Goal: Task Accomplishment & Management: Use online tool/utility

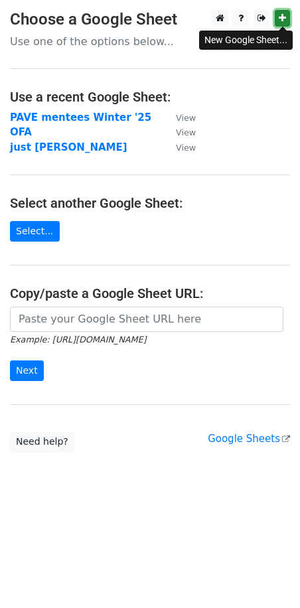
click at [289, 14] on link at bounding box center [282, 18] width 15 height 17
click at [41, 233] on link "Select..." at bounding box center [35, 231] width 50 height 21
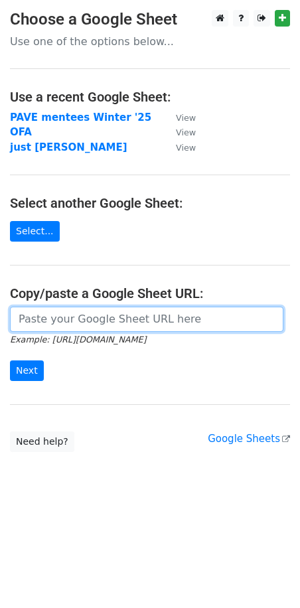
click at [61, 314] on input "url" at bounding box center [146, 319] width 273 height 25
paste input "https://docs.google.com/spreadsheets/d/1uoVs1YMHyTIvOXd5cCtFhPMTOXedu7y-paWQT4O…"
type input "https://docs.google.com/spreadsheets/d/1uoVs1YMHyTIvOXd5cCtFhPMTOXedu7y-paWQT4O…"
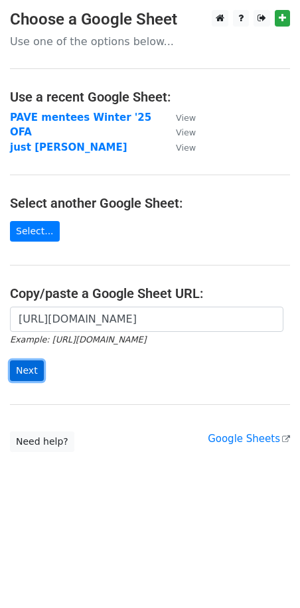
click at [31, 378] on input "Next" at bounding box center [27, 370] width 34 height 21
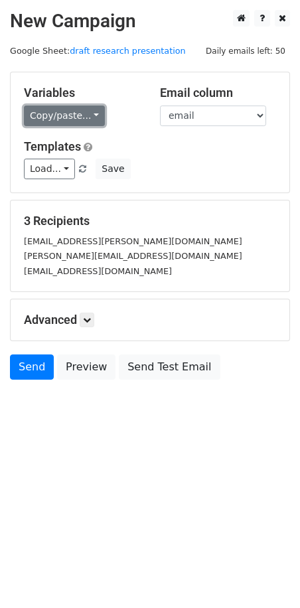
click at [38, 117] on link "Copy/paste..." at bounding box center [64, 116] width 81 height 21
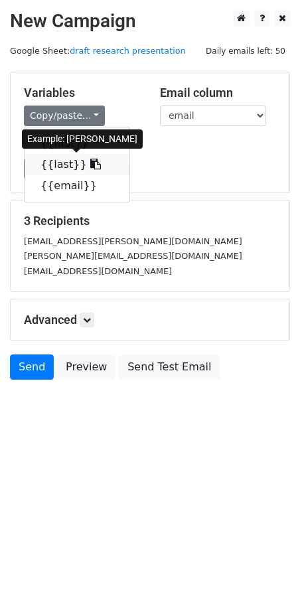
click at [50, 168] on link "{{last}}" at bounding box center [77, 164] width 105 height 21
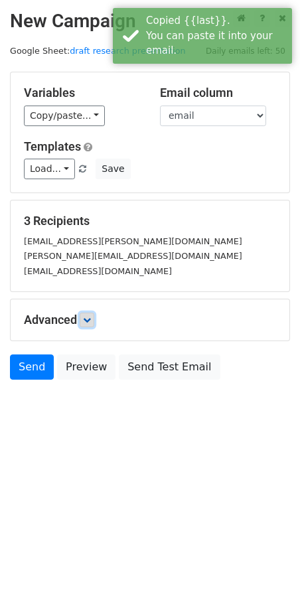
click at [84, 315] on link at bounding box center [87, 320] width 15 height 15
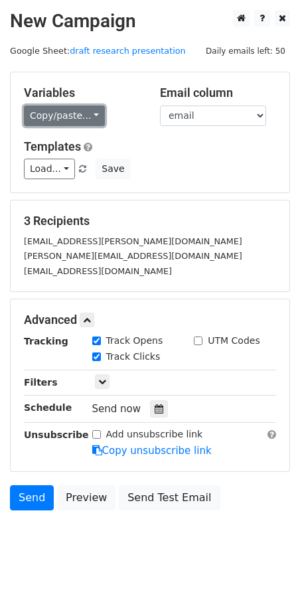
click at [42, 121] on link "Copy/paste..." at bounding box center [64, 116] width 81 height 21
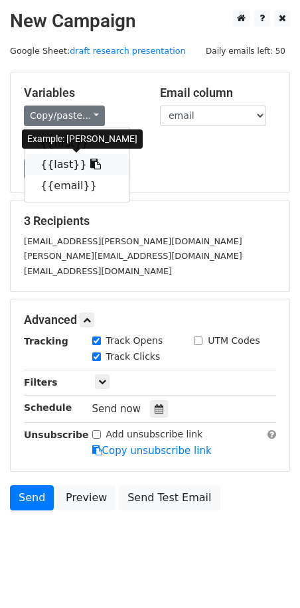
click at [59, 164] on link "{{last}}" at bounding box center [77, 164] width 105 height 21
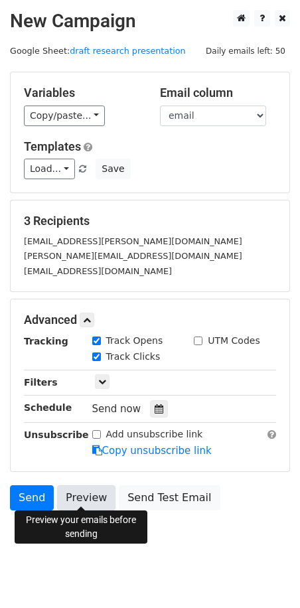
click at [84, 490] on link "Preview" at bounding box center [86, 497] width 58 height 25
click at [94, 503] on link "Preview" at bounding box center [86, 497] width 58 height 25
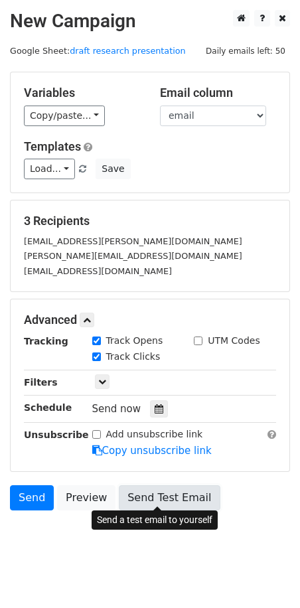
click at [180, 494] on link "Send Test Email" at bounding box center [169, 497] width 101 height 25
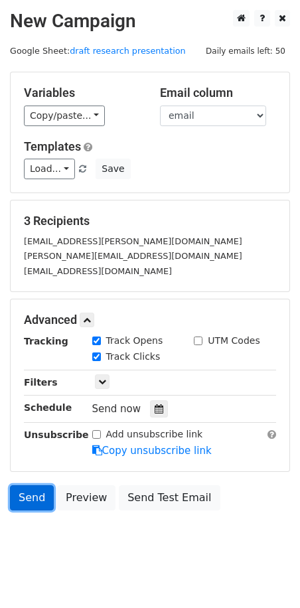
click at [35, 493] on link "Send" at bounding box center [32, 497] width 44 height 25
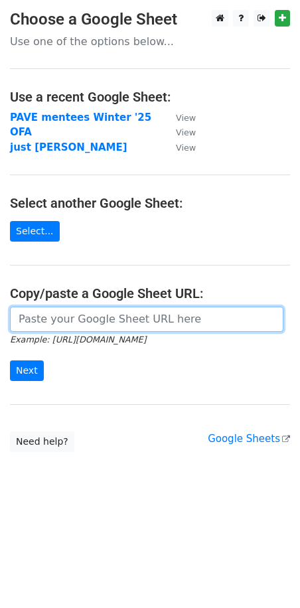
click at [52, 319] on input "url" at bounding box center [146, 319] width 273 height 25
paste input "https://docs.google.com/spreadsheets/d/1uoVs1YMHyTIvOXd5cCtFhPMTOXedu7y-paWQT4O…"
type input "https://docs.google.com/spreadsheets/d/1uoVs1YMHyTIvOXd5cCtFhPMTOXedu7y-paWQT4O…"
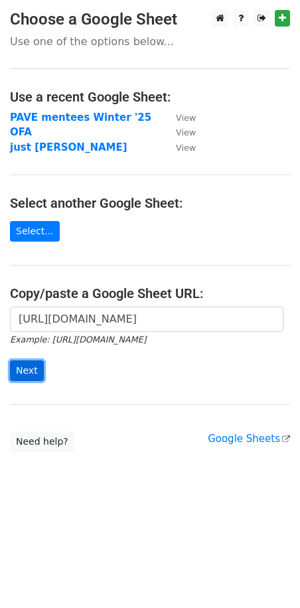
click at [25, 360] on input "Next" at bounding box center [27, 370] width 34 height 21
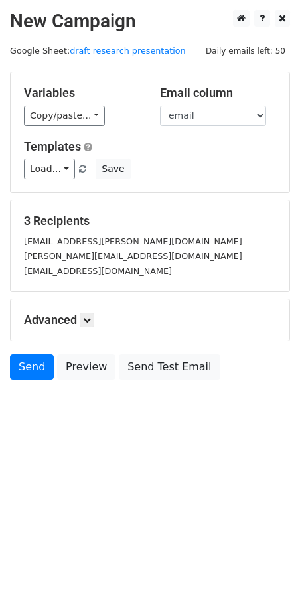
click at [20, 115] on div "Variables Copy/paste... {{first}} {{last}} {{email}}" at bounding box center [82, 106] width 136 height 40
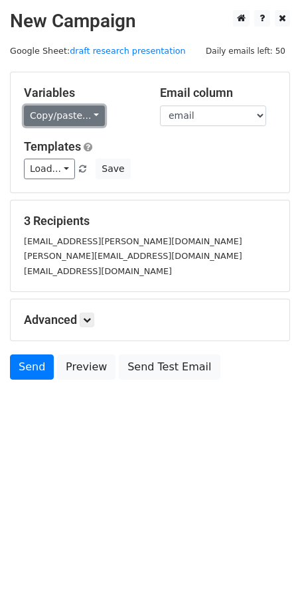
click at [39, 115] on link "Copy/paste..." at bounding box center [64, 116] width 81 height 21
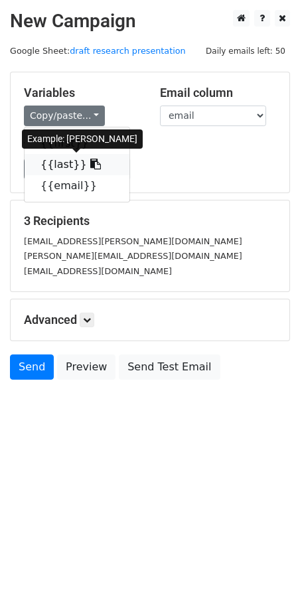
click at [48, 155] on link "{{last}}" at bounding box center [77, 164] width 105 height 21
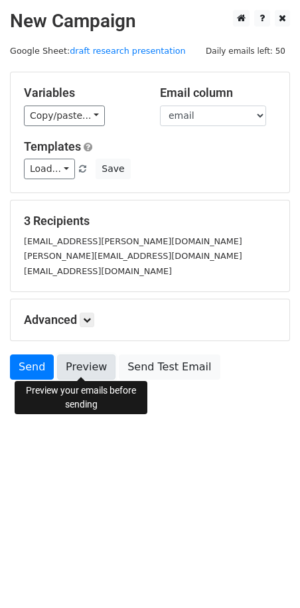
click at [91, 364] on link "Preview" at bounding box center [86, 366] width 58 height 25
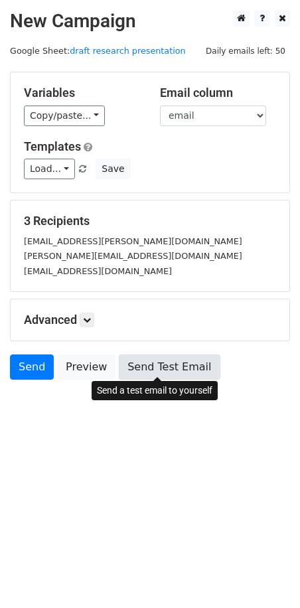
click at [140, 366] on link "Send Test Email" at bounding box center [169, 366] width 101 height 25
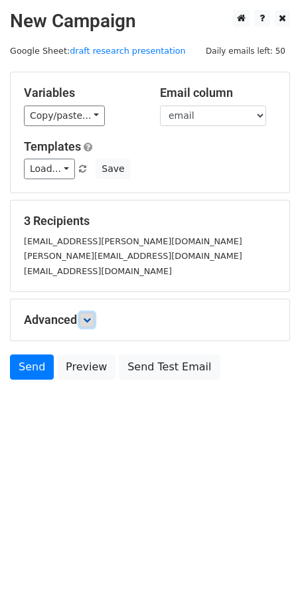
click at [90, 317] on icon at bounding box center [87, 320] width 8 height 8
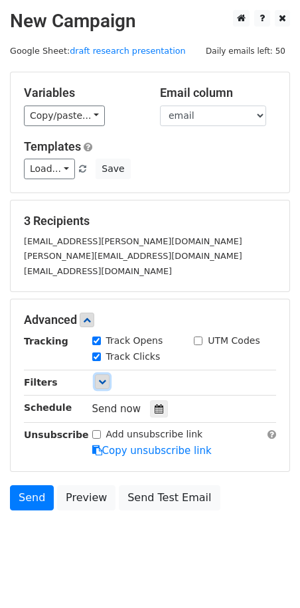
click at [95, 376] on link at bounding box center [102, 381] width 15 height 15
